Goal: Task Accomplishment & Management: Complete application form

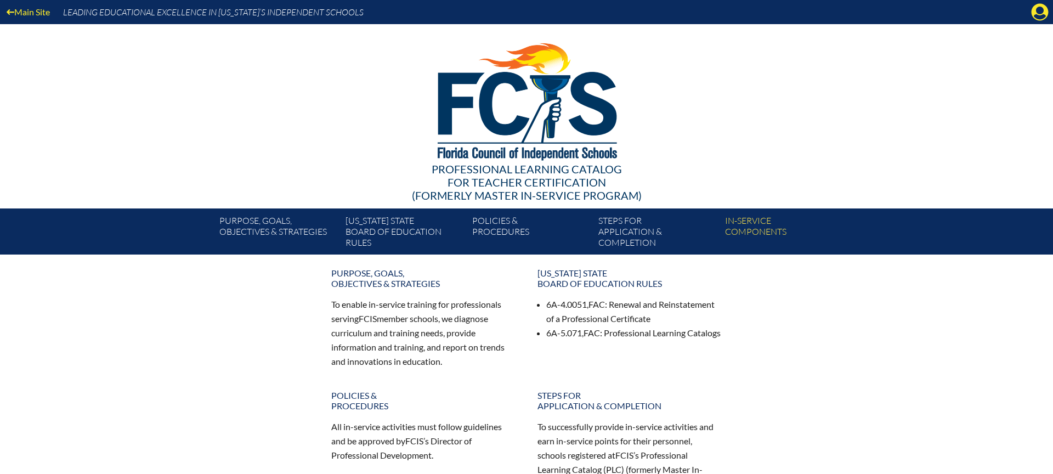
click at [1005, 12] on div "Main Site Leading Educational Excellence in [US_STATE]’s Independent Schools" at bounding box center [526, 12] width 1053 height 24
click at [1038, 12] on icon "Manage account" at bounding box center [1040, 12] width 18 height 18
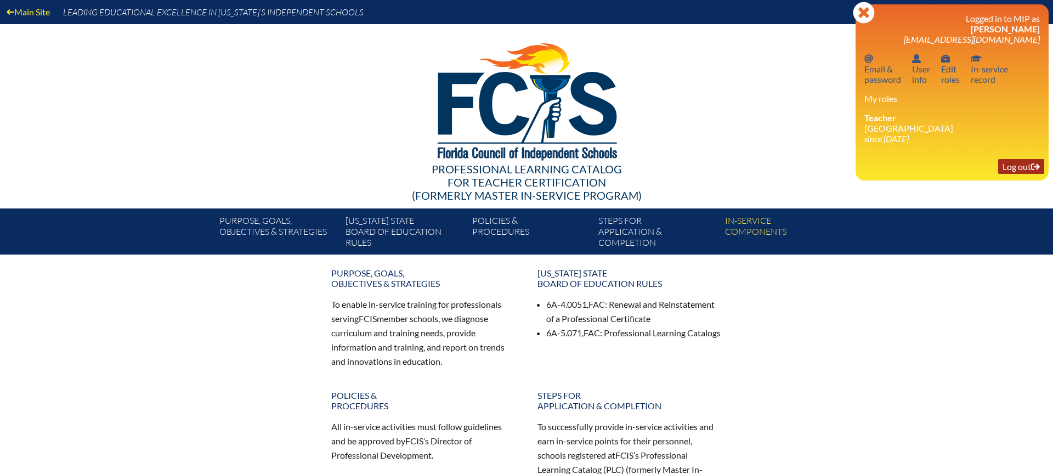
click at [1020, 167] on link "Log out Log out" at bounding box center [1021, 166] width 46 height 15
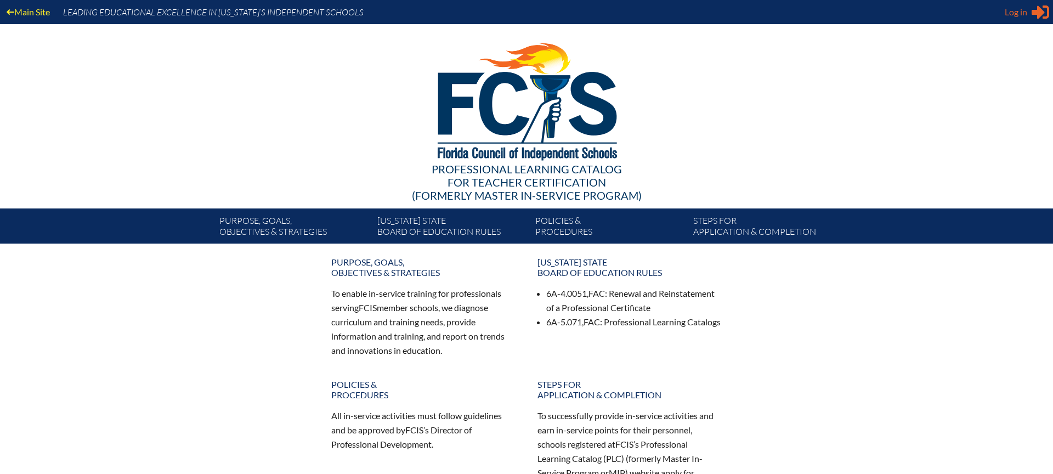
click at [1016, 12] on span "Log in" at bounding box center [1016, 11] width 22 height 13
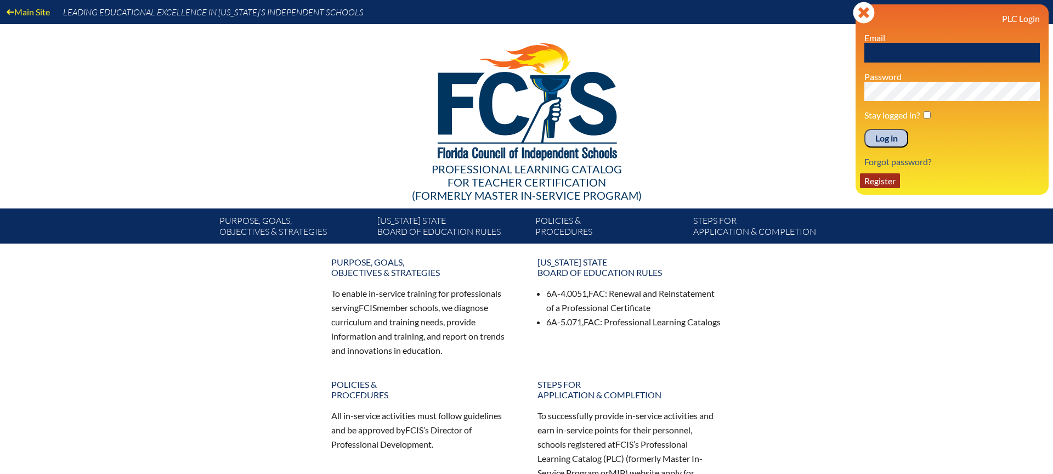
click at [873, 178] on link "Register" at bounding box center [880, 180] width 40 height 15
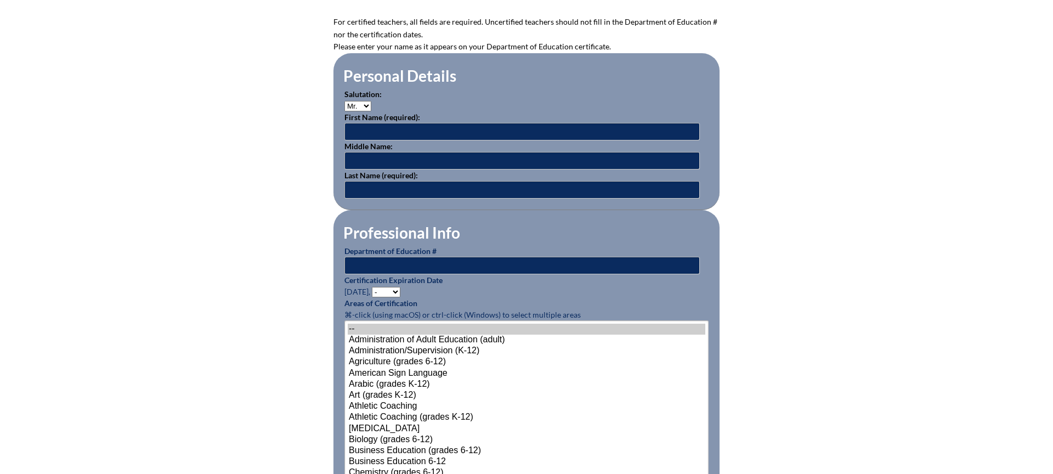
scroll to position [319, 0]
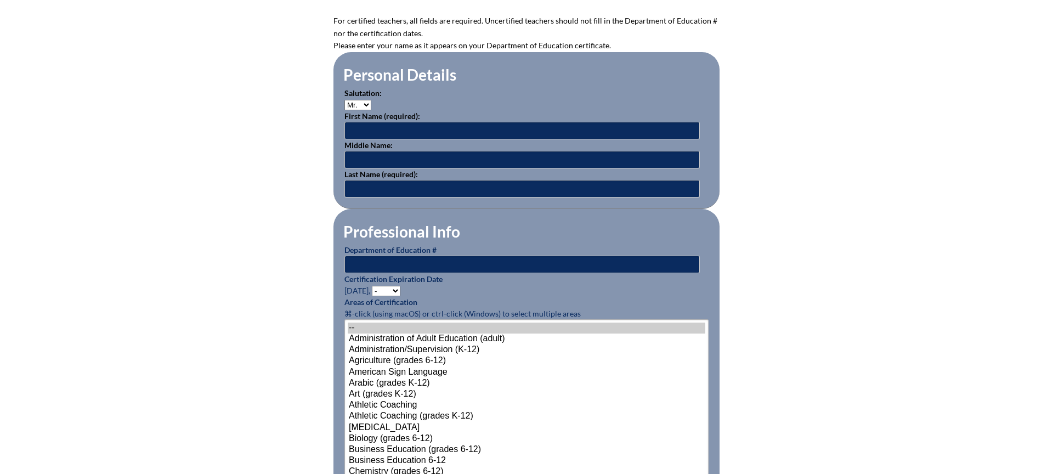
click at [358, 101] on select "Mr. Mrs. Ms. Dr. Rev." at bounding box center [357, 105] width 27 height 10
select select "Ms."
click at [344, 100] on select "Mr. Mrs. Ms. Dr. Rev." at bounding box center [357, 105] width 27 height 10
click at [374, 127] on input "text" at bounding box center [521, 131] width 355 height 18
paste input "Summer"
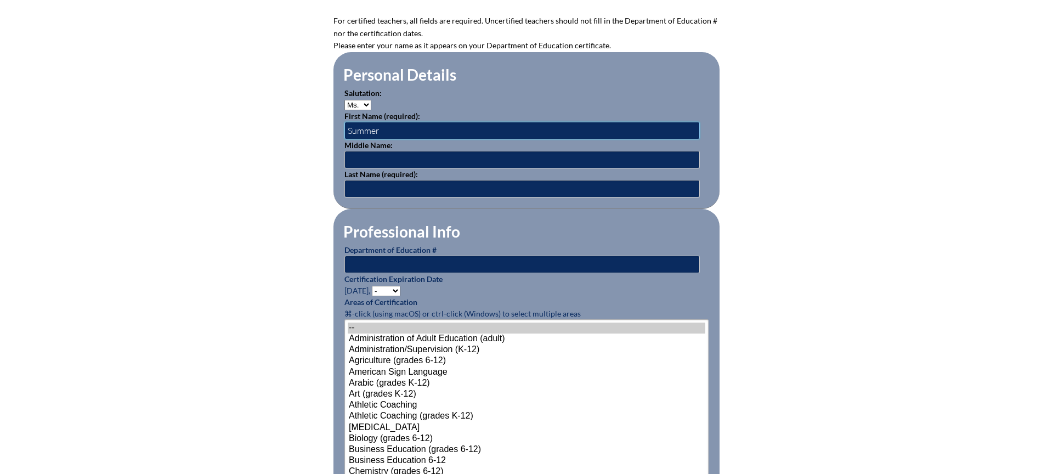
type input "Summer"
click at [483, 182] on input "text" at bounding box center [521, 189] width 355 height 18
paste input "[PERSON_NAME]"
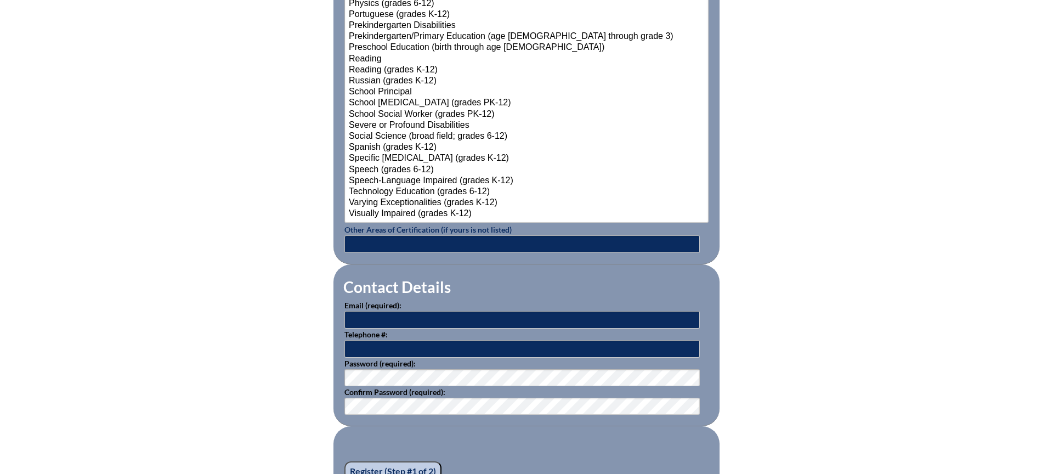
scroll to position [1497, 0]
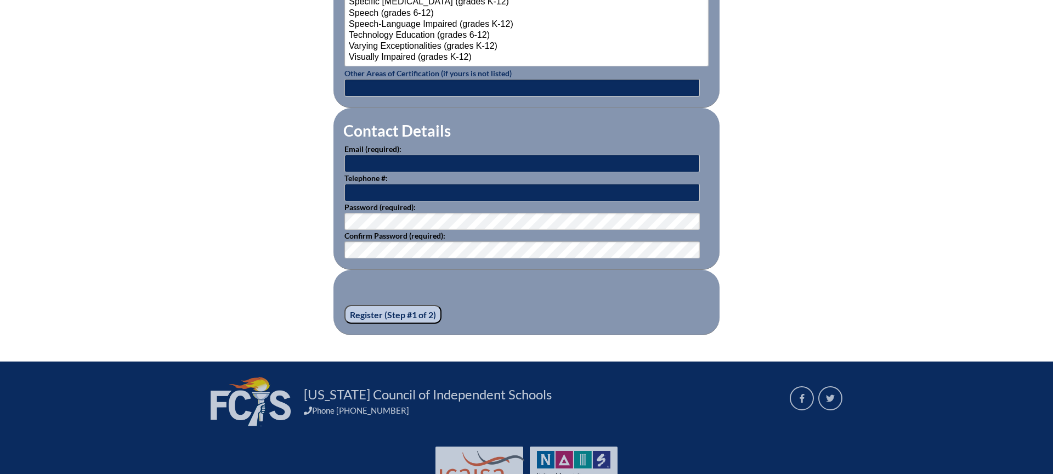
type input "[PERSON_NAME]"
click at [418, 157] on input "text" at bounding box center [521, 164] width 355 height 18
paste input "[EMAIL_ADDRESS][DOMAIN_NAME]"
type input "[EMAIL_ADDRESS][DOMAIN_NAME]"
paste input "[PHONE_NUMBER]"
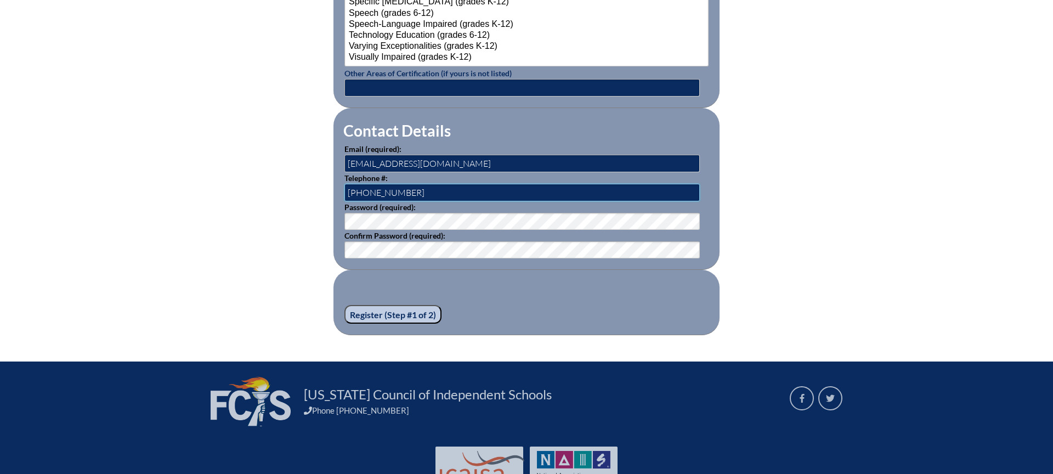
type input "[PHONE_NUMBER]"
click at [599, 298] on fieldset "Register (Step #1 of 2)" at bounding box center [526, 302] width 386 height 65
click at [390, 307] on input "Register (Step #1 of 2)" at bounding box center [392, 314] width 97 height 19
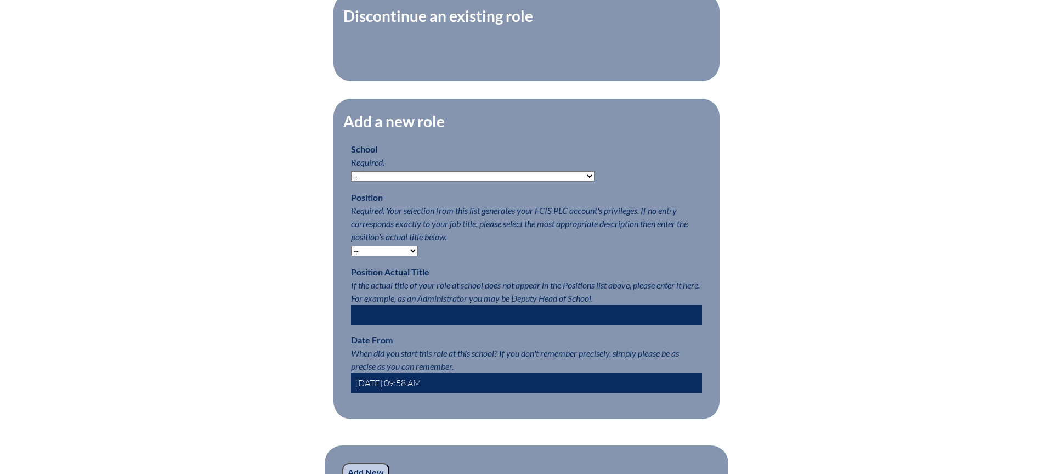
scroll to position [441, 0]
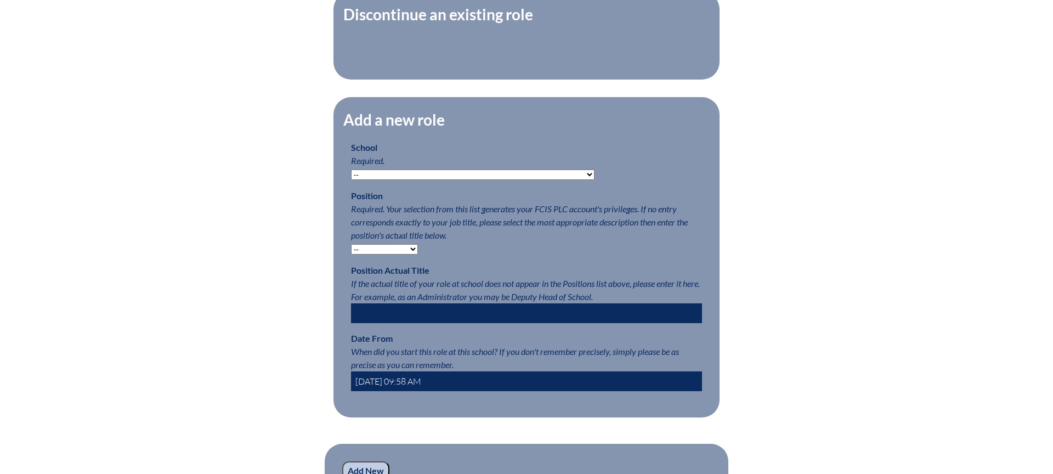
click at [480, 174] on select "-- Autism Inspired Academy Academy at Ocean Reef Academy at the Lakes Academy P…" at bounding box center [472, 174] width 243 height 10
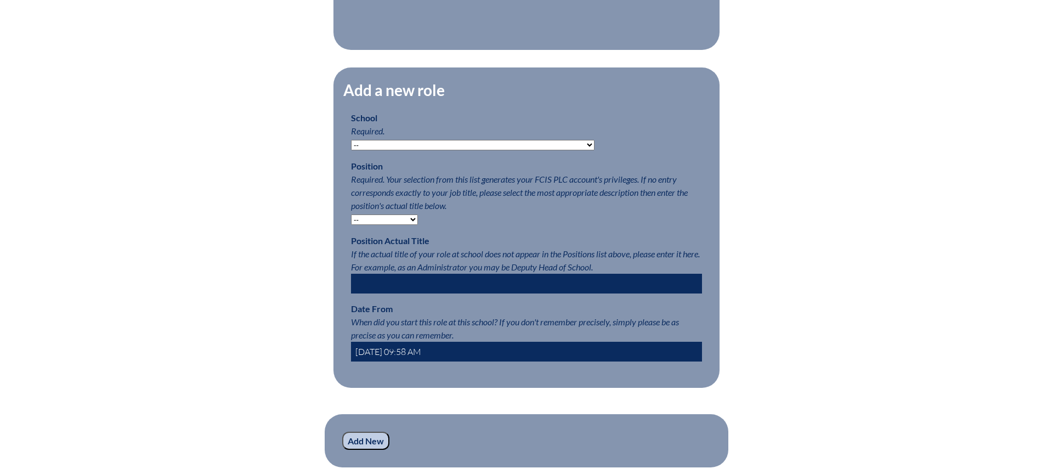
select select "20301"
click at [351, 140] on select "-- Autism Inspired Academy Academy at Ocean Reef Academy at the Lakes Academy P…" at bounding box center [472, 145] width 243 height 10
click at [411, 216] on select "-- Teacher PLC Coordinator Head of School Administrator" at bounding box center [384, 219] width 67 height 10
select select "15563"
click at [351, 214] on select "-- Teacher PLC Coordinator Head of School Administrator" at bounding box center [384, 219] width 67 height 10
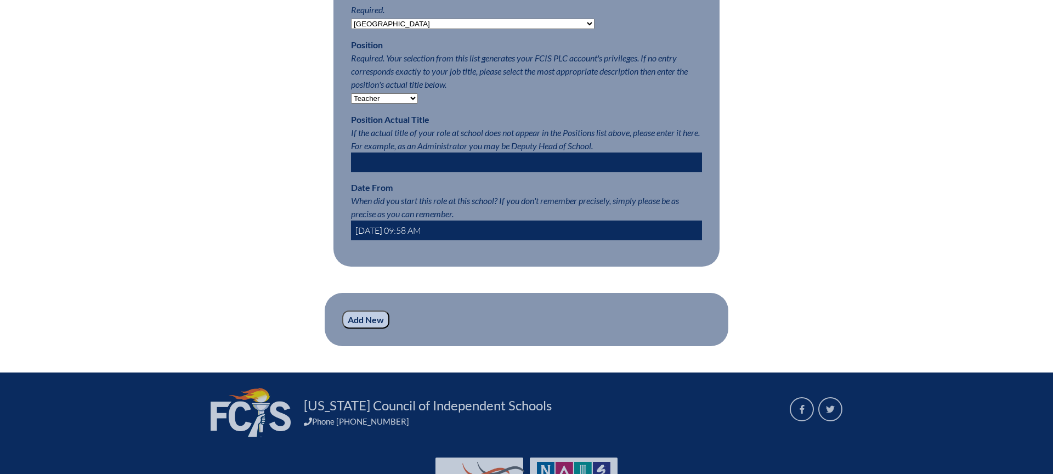
scroll to position [591, 0]
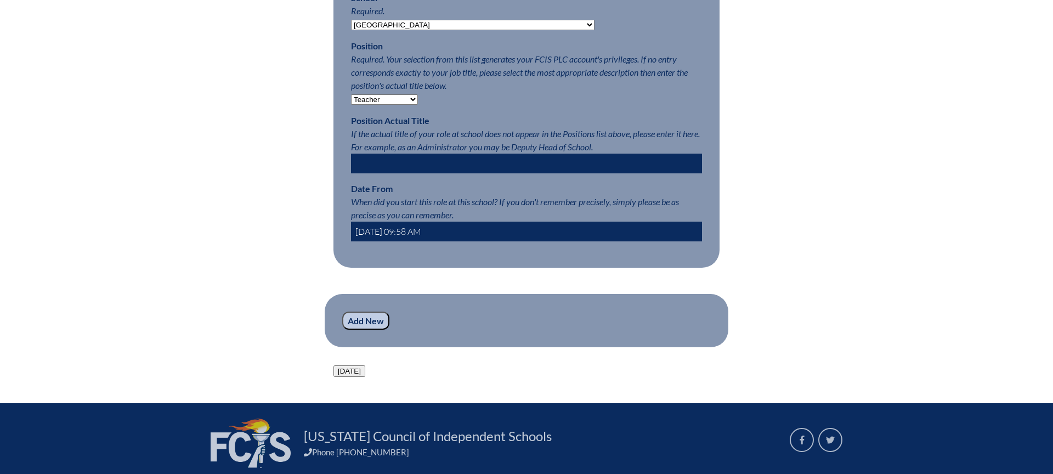
click at [389, 229] on input "2025-08-28 09:58 AM" at bounding box center [526, 232] width 351 height 20
type input "2025-09-08 09:58 AM"
click at [360, 314] on input "Add New" at bounding box center [365, 320] width 47 height 19
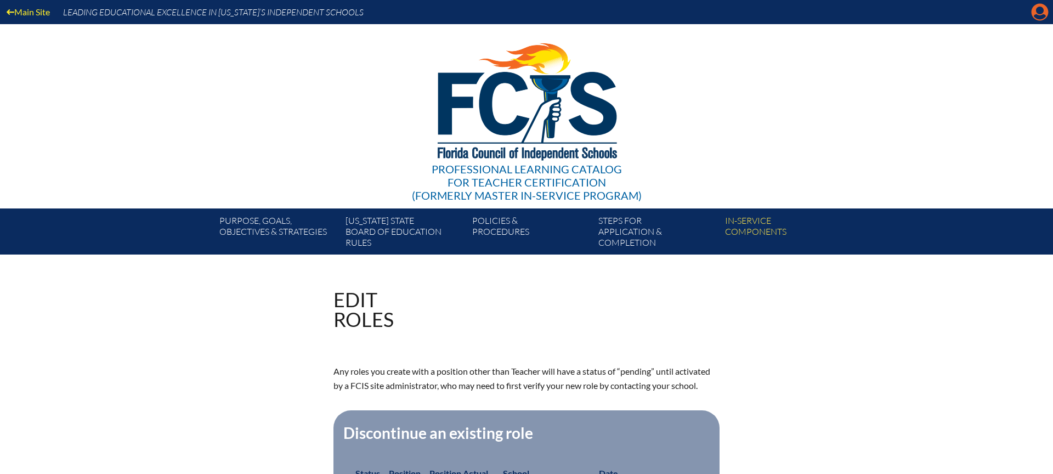
click at [1038, 13] on icon "Manage account" at bounding box center [1040, 12] width 18 height 18
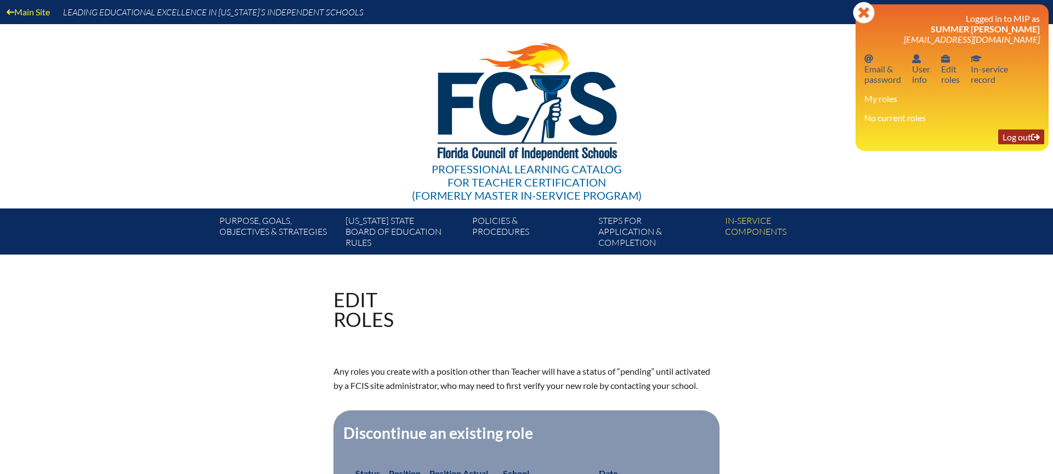
click at [1022, 138] on link "Log out Log out" at bounding box center [1021, 136] width 46 height 15
